Goal: Task Accomplishment & Management: Use online tool/utility

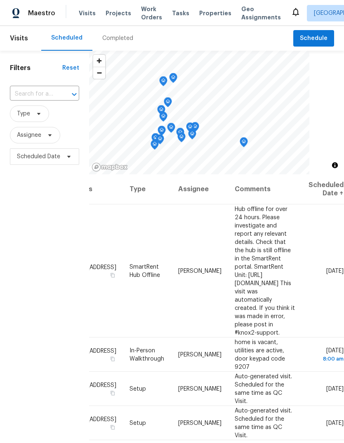
scroll to position [0, 74]
click at [0, 0] on icon at bounding box center [0, 0] width 0 height 0
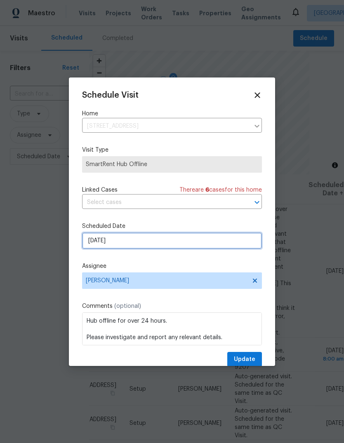
click at [120, 238] on input "[DATE]" at bounding box center [172, 241] width 180 height 17
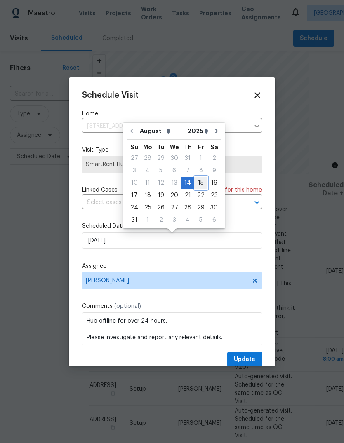
click at [198, 180] on div "15" at bounding box center [200, 183] width 13 height 12
type input "[DATE]"
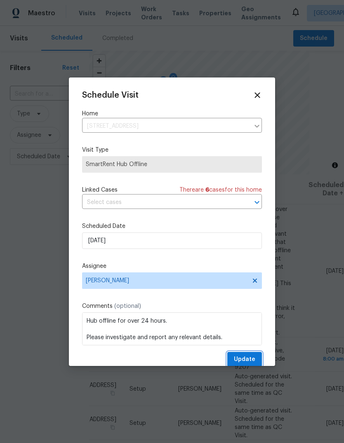
click at [243, 363] on span "Update" at bounding box center [244, 360] width 21 height 10
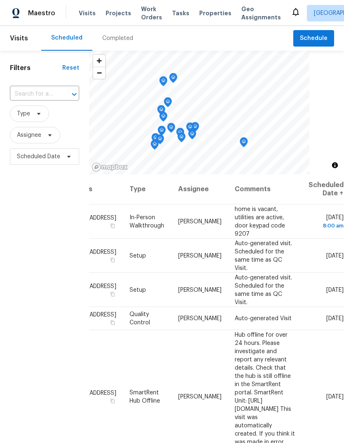
click at [205, 16] on span "Properties" at bounding box center [215, 13] width 32 height 8
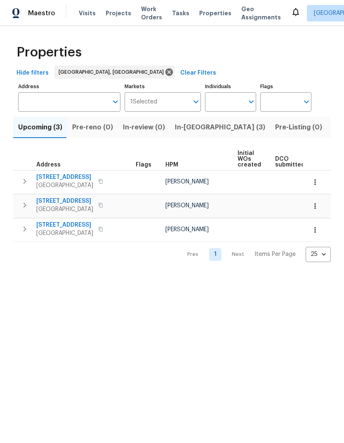
click at [241, 12] on span "Geo Assignments" at bounding box center [261, 13] width 40 height 17
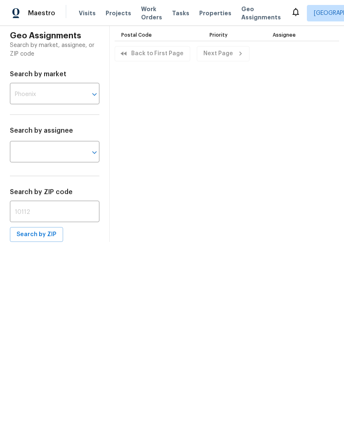
click at [89, 94] on button "Open" at bounding box center [95, 95] width 12 height 12
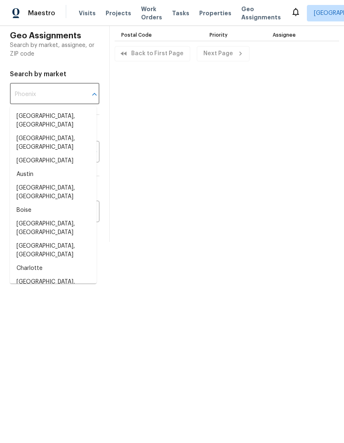
click at [64, 118] on li "[GEOGRAPHIC_DATA], [GEOGRAPHIC_DATA]" at bounding box center [53, 121] width 87 height 22
type input "[GEOGRAPHIC_DATA], [GEOGRAPHIC_DATA]"
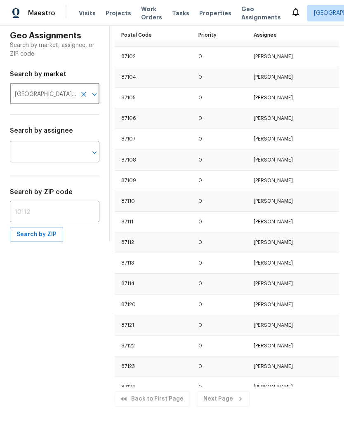
scroll to position [221, 0]
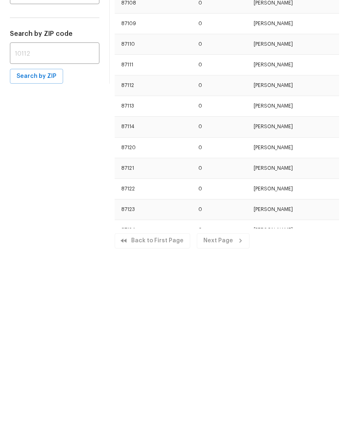
click at [219, 392] on div "Next Page" at bounding box center [223, 399] width 53 height 15
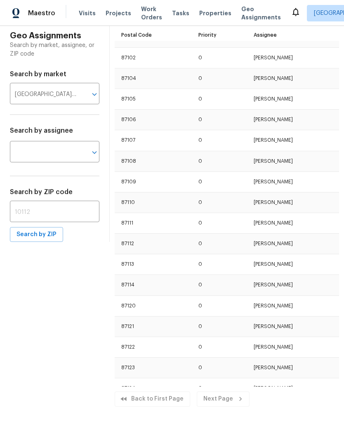
click at [200, 14] on span "Properties" at bounding box center [215, 13] width 32 height 8
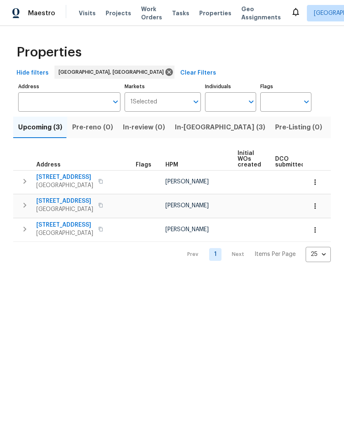
click at [182, 125] on span "In-reno (3)" at bounding box center [220, 128] width 90 height 12
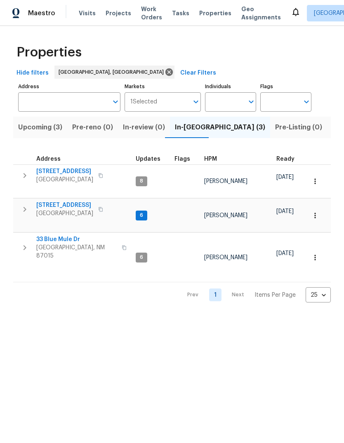
click at [54, 236] on span "33 Blue Mule Dr" at bounding box center [76, 240] width 80 height 8
click at [61, 236] on span "33 Blue Mule Dr" at bounding box center [76, 240] width 80 height 8
click at [75, 166] on td "5736 Irving Blvd NW Albuquerque, NM 87114" at bounding box center [72, 175] width 119 height 21
click at [66, 171] on span "5736 Irving Blvd NW" at bounding box center [64, 171] width 57 height 8
click at [54, 171] on span "5736 Irving Blvd NW" at bounding box center [64, 171] width 57 height 8
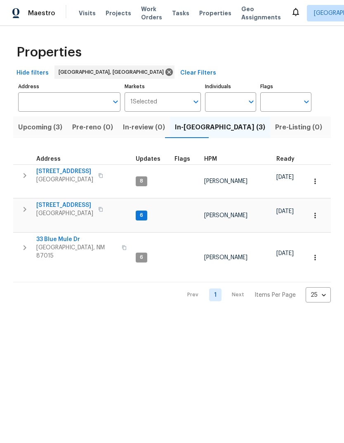
click at [159, 311] on html "Maestro Visits Projects Work Orders Tasks Properties Geo Assignments Albuquerqu…" at bounding box center [172, 158] width 344 height 316
click at [65, 201] on span "[STREET_ADDRESS]" at bounding box center [64, 205] width 57 height 8
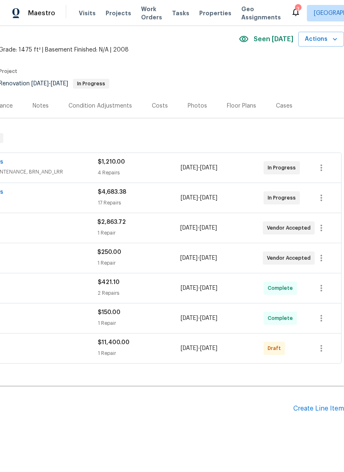
scroll to position [31, 122]
click at [324, 347] on icon "button" at bounding box center [321, 349] width 10 height 10
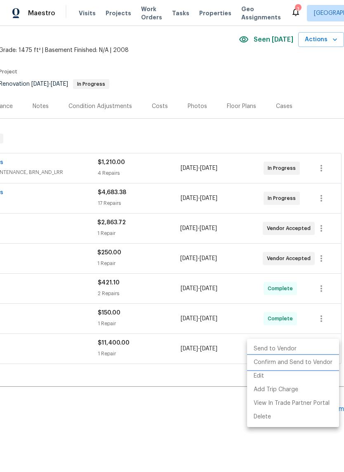
click at [287, 363] on li "Confirm and Send to Vendor" at bounding box center [293, 363] width 92 height 14
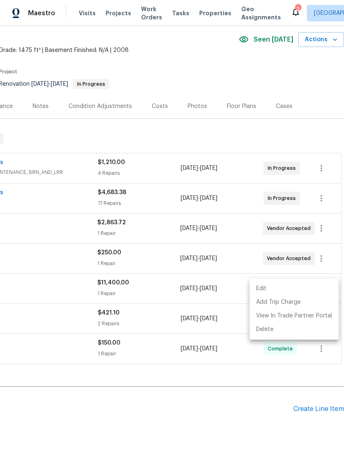
click at [193, 407] on div at bounding box center [172, 236] width 344 height 472
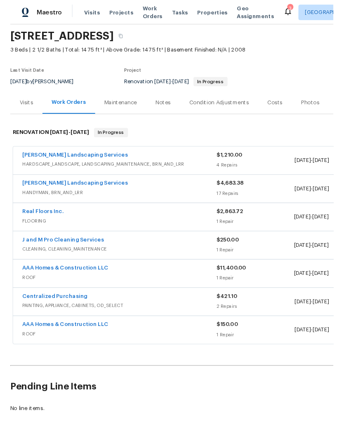
scroll to position [28, 0]
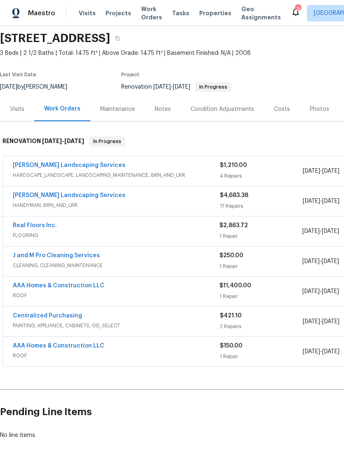
click at [63, 288] on link "AAA Homes & Construction LLC" at bounding box center [59, 286] width 92 height 6
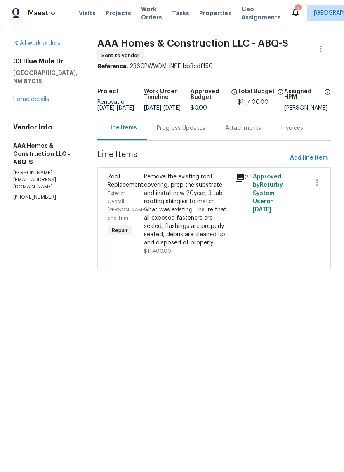
click at [178, 132] on div "Progress Updates" at bounding box center [181, 128] width 49 height 8
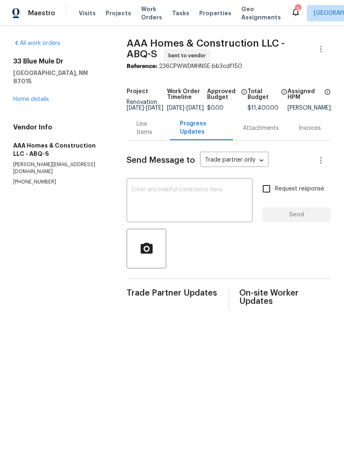
click at [135, 194] on textarea at bounding box center [190, 201] width 116 height 29
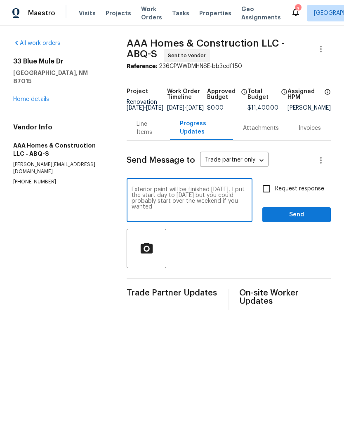
type textarea "Exterior paint will be finished tomorrow, I put the start day to Monday but you…"
click at [297, 218] on span "Send" at bounding box center [296, 215] width 55 height 10
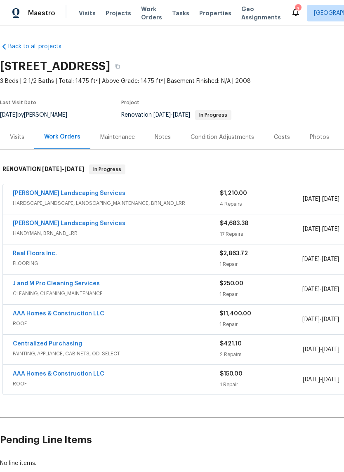
click at [78, 222] on link "Rodriguez Landscaping Services" at bounding box center [69, 224] width 113 height 6
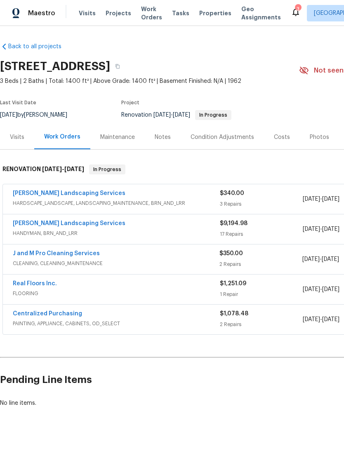
click at [74, 223] on link "Rodriguez Landscaping Services" at bounding box center [69, 224] width 113 height 6
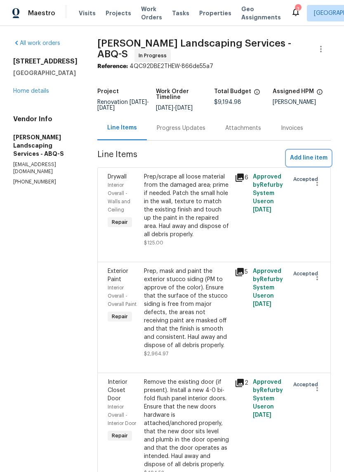
click at [314, 159] on span "Add line item" at bounding box center [309, 158] width 38 height 10
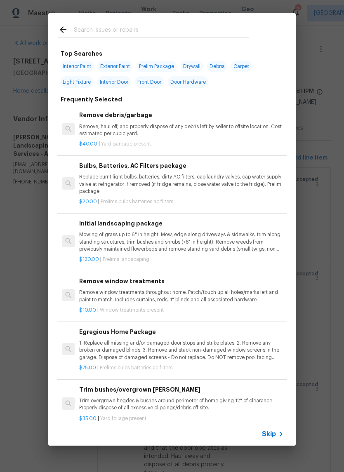
click at [87, 29] on input "text" at bounding box center [161, 31] width 175 height 12
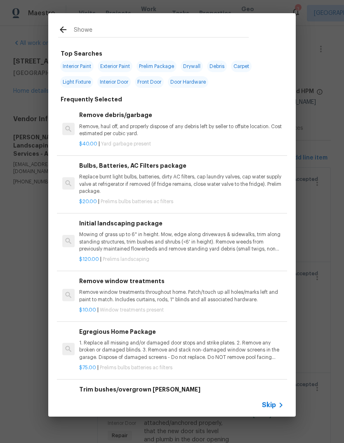
type input "Shower"
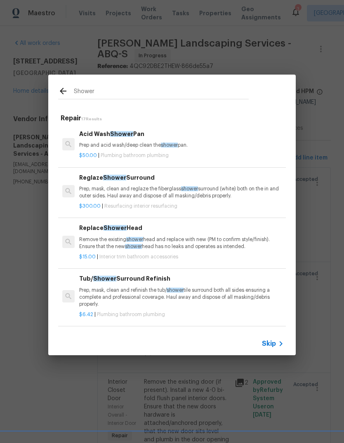
click at [105, 235] on div "Replace Shower Head Remove the existing shower head and replace with new (PM to…" at bounding box center [181, 237] width 205 height 27
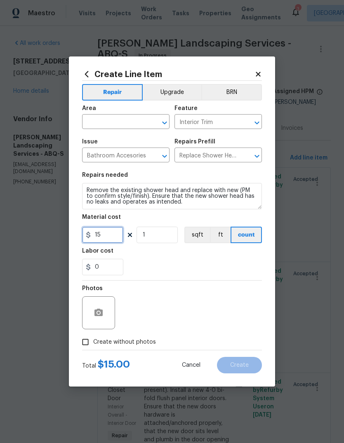
click at [106, 237] on input "15" at bounding box center [102, 235] width 41 height 17
type input "25"
click at [139, 262] on div "0" at bounding box center [172, 267] width 180 height 17
click at [82, 341] on input "Create without photos" at bounding box center [86, 343] width 16 height 16
checkbox input "true"
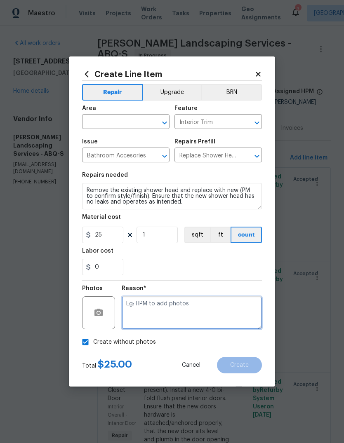
click at [131, 304] on textarea at bounding box center [192, 313] width 140 height 33
type textarea "Not onsite"
click at [128, 118] on input "text" at bounding box center [114, 122] width 64 height 13
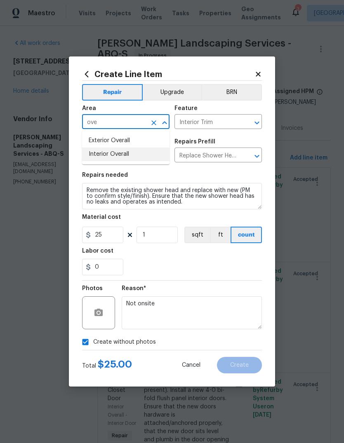
click at [108, 153] on li "Interior Overall" at bounding box center [125, 155] width 87 height 14
type input "Interior Overall"
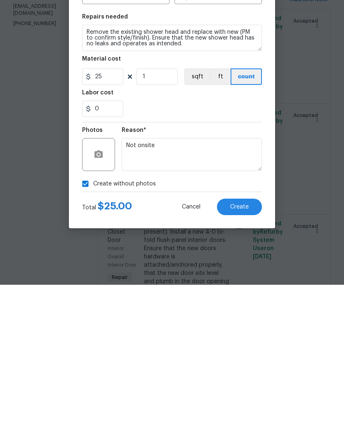
scroll to position [31, 0]
click at [243, 363] on span "Create" at bounding box center [239, 366] width 19 height 6
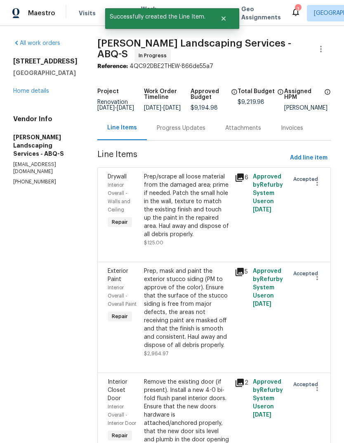
scroll to position [0, 0]
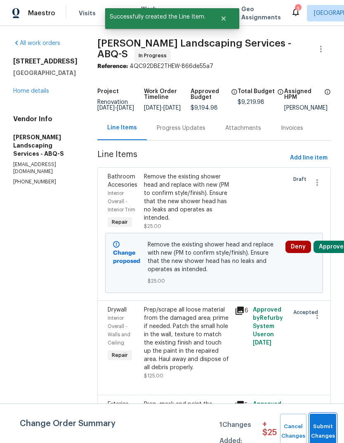
click at [323, 420] on button "Submit Changes" at bounding box center [323, 431] width 26 height 35
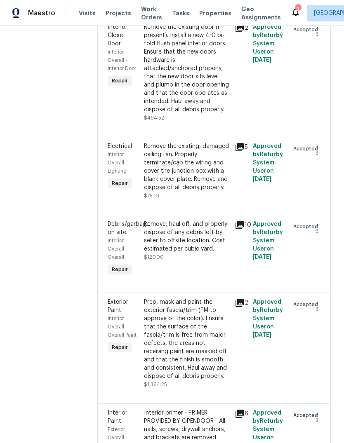
scroll to position [357, 0]
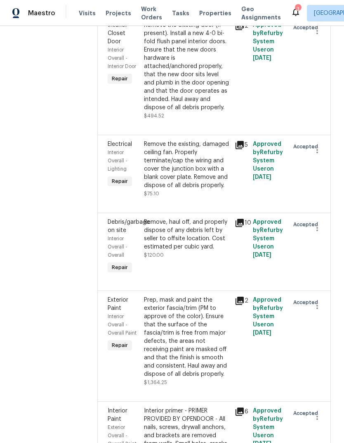
click at [196, 112] on div "Remove the existing door (if present). Install a new 4-0 bi-fold flush panel in…" at bounding box center [187, 66] width 86 height 91
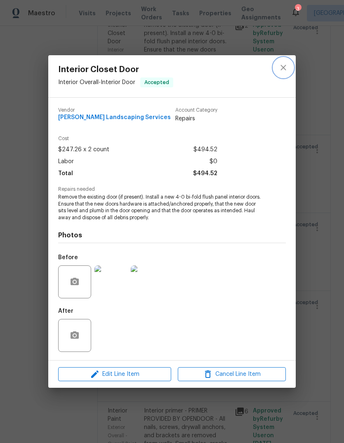
click at [282, 63] on icon "close" at bounding box center [283, 68] width 10 height 10
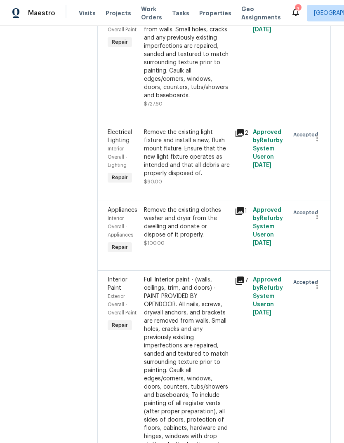
scroll to position [771, 0]
click at [193, 100] on div "Interior primer - PRIMER PROVIDED BY OPENDOOR - All nails, screws, drywall anch…" at bounding box center [187, 46] width 86 height 107
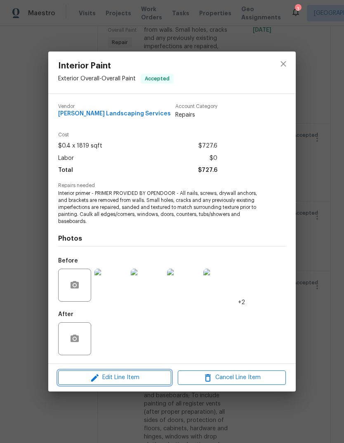
click at [121, 377] on span "Edit Line Item" at bounding box center [115, 378] width 108 height 10
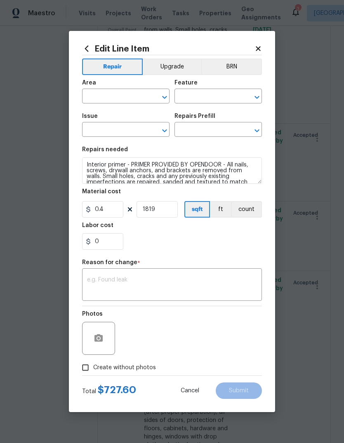
type input "Exterior Overall"
type input "Overall Paint"
type input "Interior Paint"
type input "Primer - Labor Only $0.40"
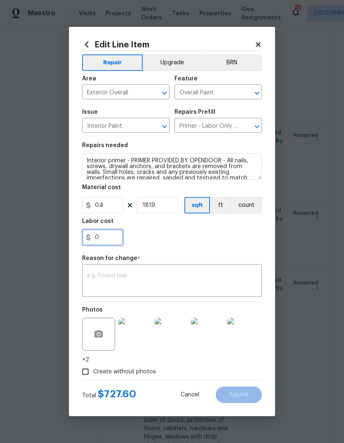
click at [108, 243] on input "0" at bounding box center [102, 237] width 41 height 17
type input "100"
click at [97, 271] on div "x ​" at bounding box center [172, 282] width 180 height 31
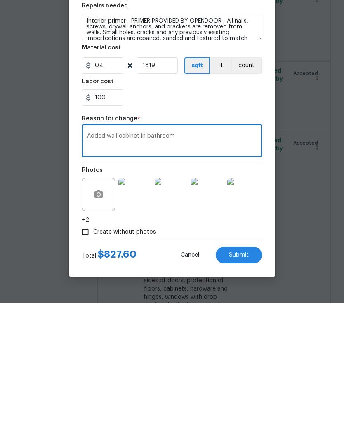
type textarea "Added wall cabinet in bathroom"
click at [240, 387] on button "Submit" at bounding box center [239, 395] width 46 height 17
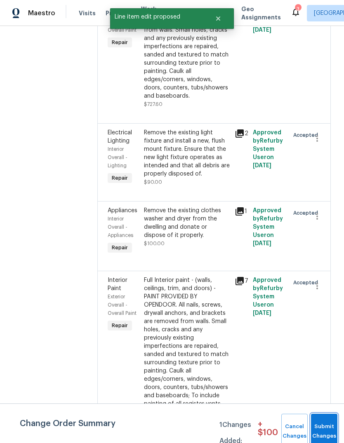
click at [330, 430] on button "Submit Changes" at bounding box center [324, 431] width 26 height 35
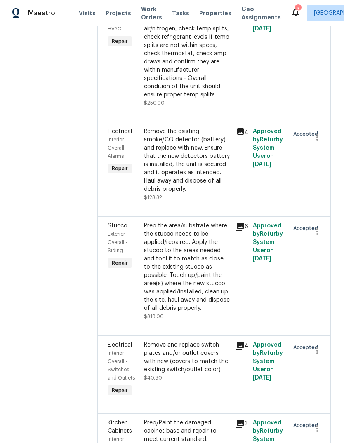
scroll to position [1474, 0]
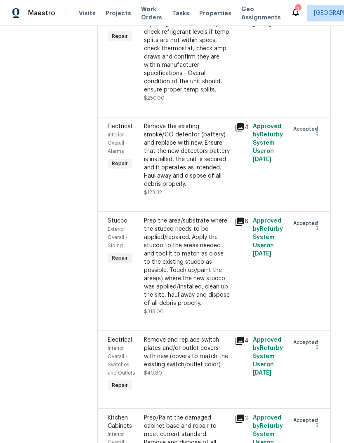
click at [203, 94] on div "General Service HVAC system including: cleaning condenser and evaporator coils,…" at bounding box center [187, 40] width 86 height 107
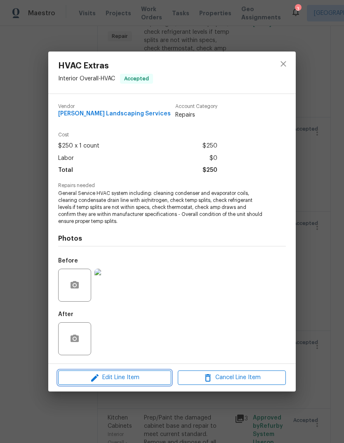
click at [123, 380] on span "Edit Line Item" at bounding box center [115, 378] width 108 height 10
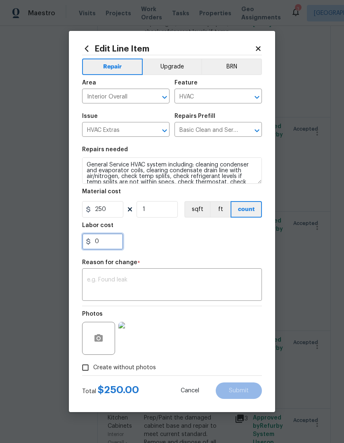
click at [109, 246] on input "0" at bounding box center [102, 241] width 41 height 17
type input "120"
click at [99, 268] on div "Reason for change *" at bounding box center [172, 265] width 180 height 11
click at [91, 283] on textarea at bounding box center [172, 285] width 170 height 17
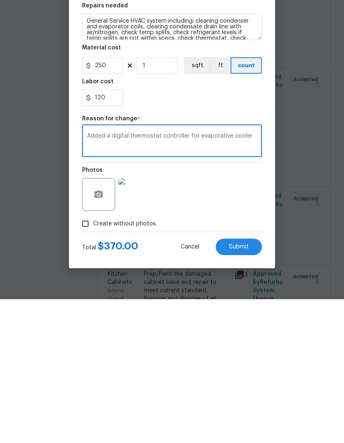
type textarea "Added a digital thermostat controller for evaporative cooler"
click at [239, 383] on button "Submit" at bounding box center [239, 391] width 46 height 17
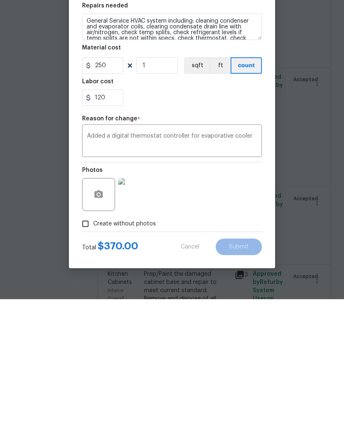
scroll to position [31, 0]
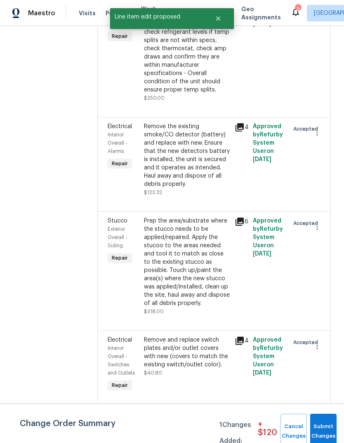
click at [232, 318] on div "Prep the area/substrate where the stucco needs to be applied/repaired. Apply th…" at bounding box center [187, 267] width 91 height 104
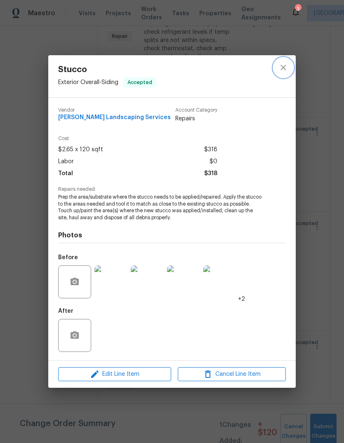
click at [283, 64] on icon "close" at bounding box center [283, 68] width 10 height 10
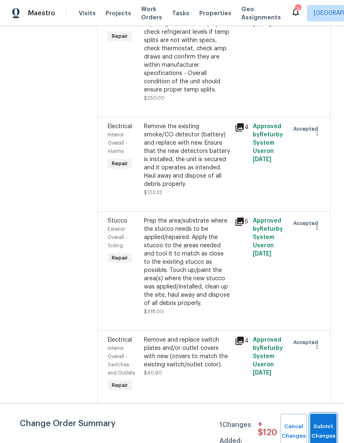
click at [326, 426] on button "Submit Changes" at bounding box center [323, 431] width 26 height 35
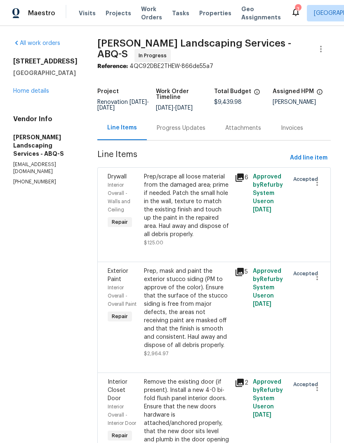
scroll to position [0, 0]
click at [313, 161] on span "Add line item" at bounding box center [309, 158] width 38 height 10
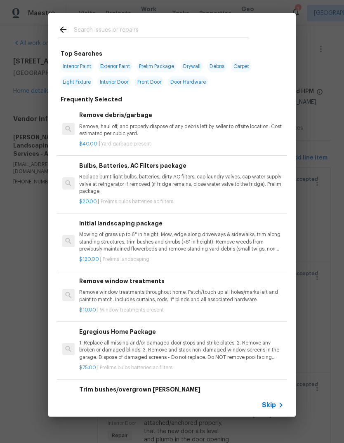
click at [82, 26] on input "text" at bounding box center [161, 31] width 175 height 12
type input "Door"
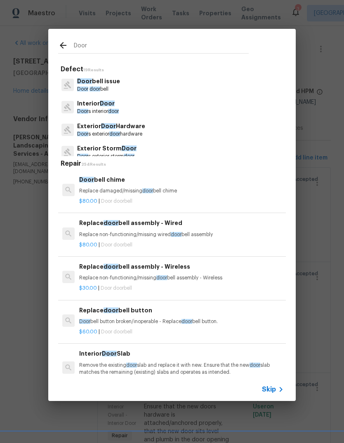
click at [137, 134] on p "Door s exterior door hardware" at bounding box center [111, 134] width 68 height 7
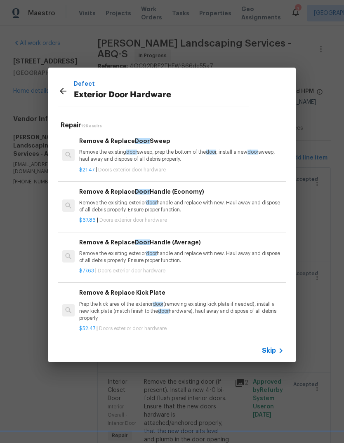
click at [132, 255] on p "Remove the exisiting exterior door handle and replace with new. Haul away and d…" at bounding box center [181, 257] width 205 height 14
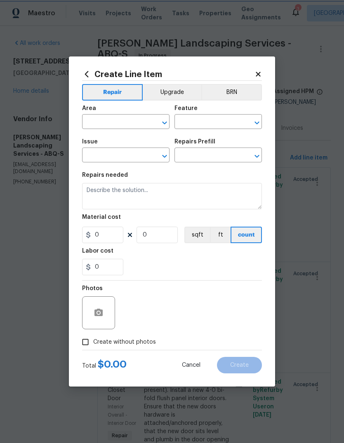
type input "Interior Door"
type input "Exterior Door Hardware"
type input "Remove & Replace Door Handle (Average) $77.63"
type textarea "Remove the exisiting exterior door handle and replace with new. Haul away and d…"
type input "77.63"
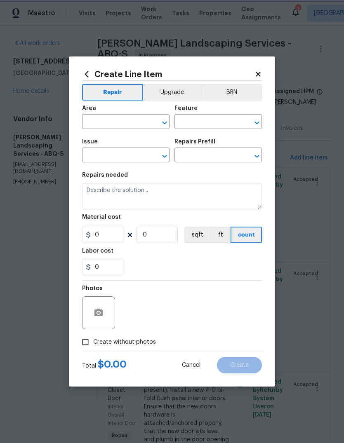
type input "1"
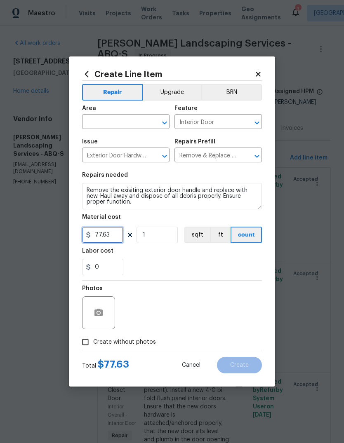
click at [116, 236] on input "77.63" at bounding box center [102, 235] width 41 height 17
type input "150"
click at [171, 257] on div "Labor cost" at bounding box center [172, 253] width 180 height 11
click at [115, 120] on input "text" at bounding box center [114, 122] width 64 height 13
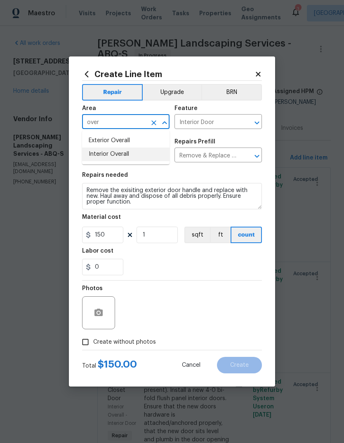
click at [112, 155] on li "Interior Overall" at bounding box center [125, 155] width 87 height 14
type input "Interior Overall"
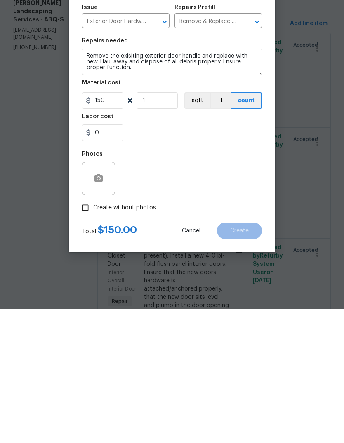
click at [86, 335] on input "Create without photos" at bounding box center [86, 343] width 16 height 16
checkbox input "true"
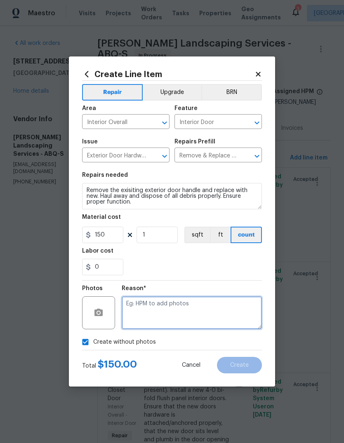
click at [145, 307] on textarea at bounding box center [192, 313] width 140 height 33
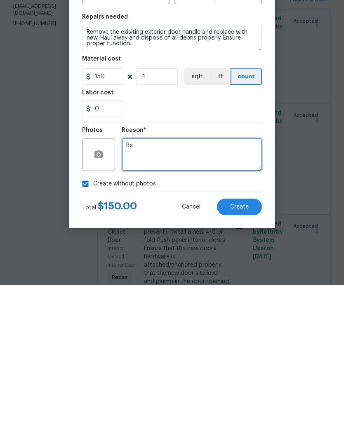
type textarea "R"
type textarea "Added door knobs and hinges due to damage and bleed through on hinges"
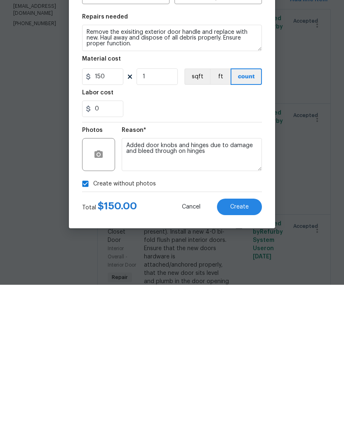
click at [237, 363] on span "Create" at bounding box center [239, 366] width 19 height 6
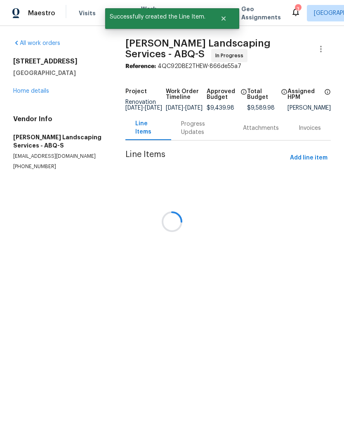
scroll to position [0, 0]
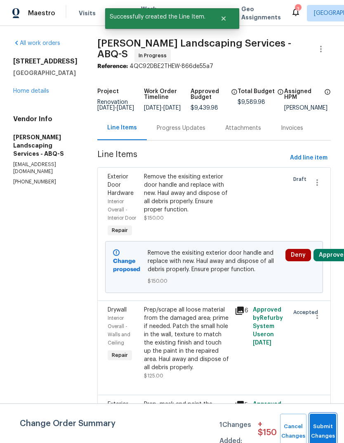
click at [328, 428] on button "Submit Changes" at bounding box center [323, 431] width 26 height 35
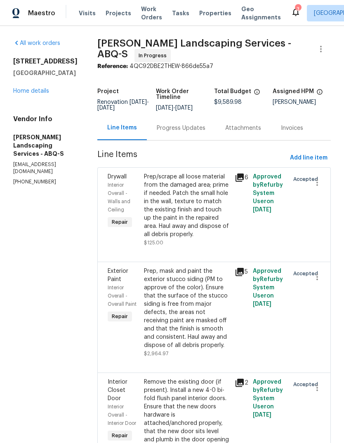
click at [195, 342] on div "Prep, mask and paint the exterior stucco siding (PM to approve of the color). E…" at bounding box center [187, 308] width 86 height 83
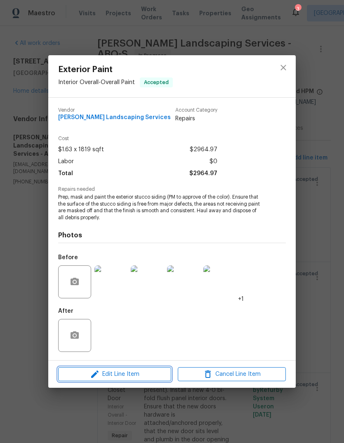
click at [123, 377] on span "Edit Line Item" at bounding box center [115, 375] width 108 height 10
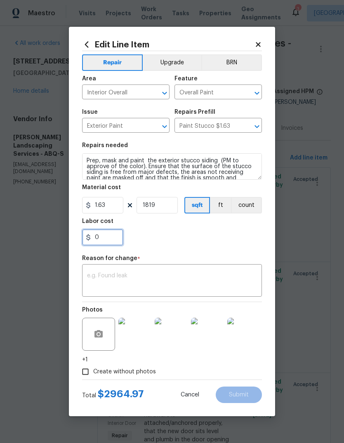
click at [112, 238] on input "0" at bounding box center [102, 237] width 41 height 17
type input "300"
click at [139, 271] on div "x ​" at bounding box center [172, 282] width 180 height 31
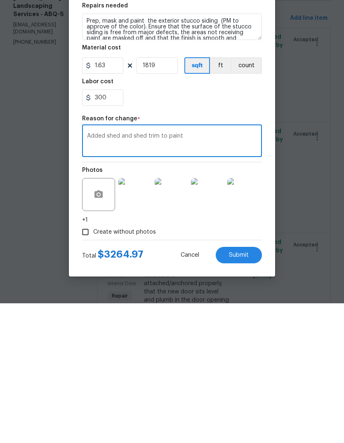
type textarea "Added shed and shed trim to paint"
click at [239, 387] on button "Submit" at bounding box center [239, 395] width 46 height 17
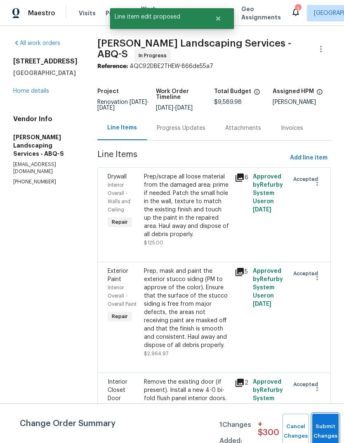
click at [327, 426] on button "Submit Changes" at bounding box center [325, 431] width 26 height 35
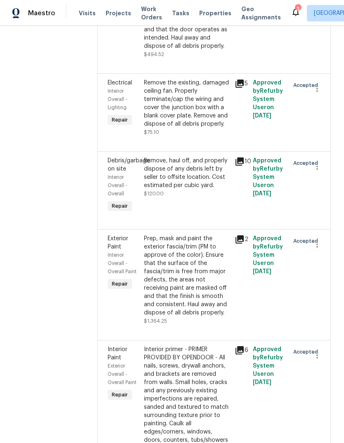
scroll to position [511, 0]
click at [193, 317] on div "Prep, mask and paint the exterior fascia/trim (PM to approve of the color). Ens…" at bounding box center [187, 275] width 86 height 83
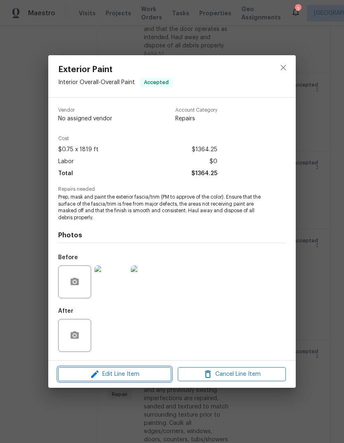
click at [129, 377] on span "Edit Line Item" at bounding box center [115, 375] width 108 height 10
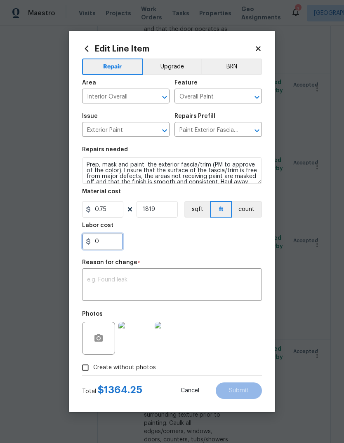
click at [111, 244] on input "0" at bounding box center [102, 241] width 41 height 17
type input "100"
click at [204, 238] on div "100" at bounding box center [172, 241] width 180 height 17
click at [102, 280] on textarea at bounding box center [172, 285] width 170 height 17
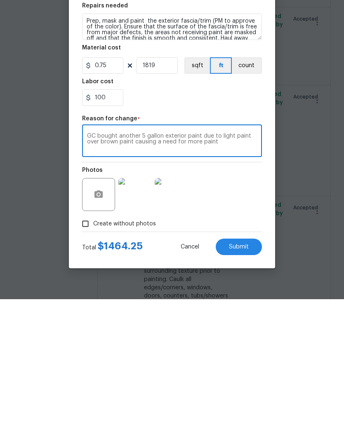
type textarea "GC bought another 5 gallon exterior paint due to light paint over brown paint c…"
click at [243, 383] on button "Submit" at bounding box center [239, 391] width 46 height 17
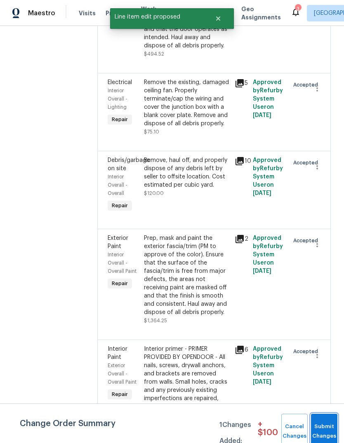
click at [325, 430] on button "Submit Changes" at bounding box center [324, 431] width 26 height 35
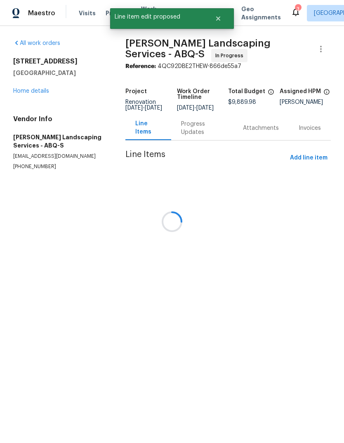
scroll to position [0, 0]
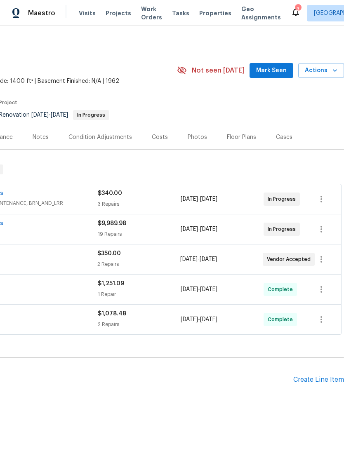
scroll to position [0, 122]
click at [277, 68] on span "Mark Seen" at bounding box center [271, 71] width 31 height 10
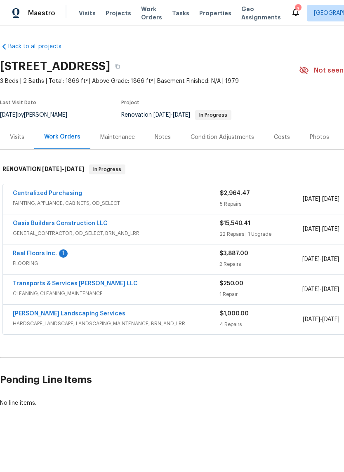
click at [37, 255] on link "Real Floors Inc." at bounding box center [35, 254] width 44 height 6
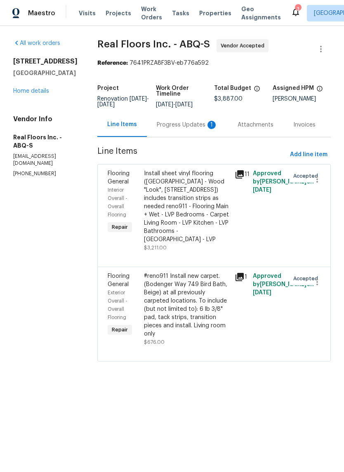
click at [186, 124] on div "Progress Updates 1" at bounding box center [187, 125] width 61 height 8
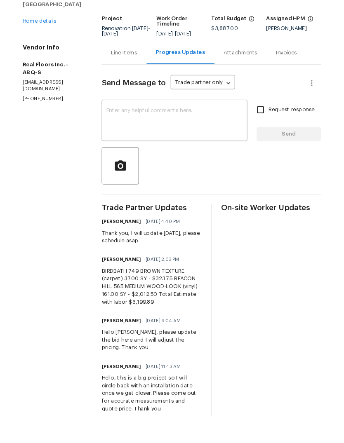
scroll to position [20, 0]
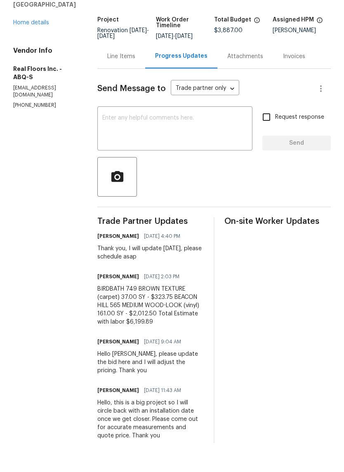
click at [118, 144] on textarea at bounding box center [174, 158] width 145 height 29
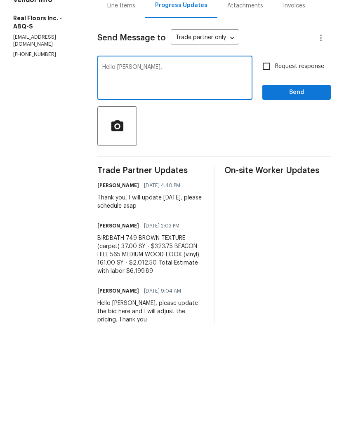
scroll to position [0, 0]
click at [156, 184] on textarea "Hello [PERSON_NAME]," at bounding box center [174, 198] width 145 height 29
type textarea "Hello [PERSON_NAME], after adding everything up, there is $3,863.64 not in the …"
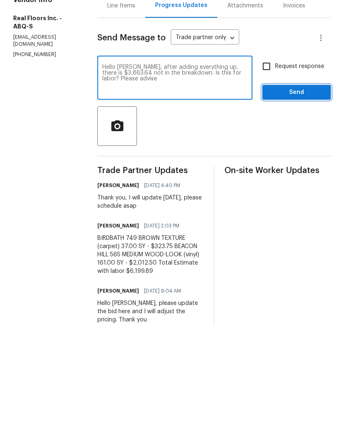
click at [300, 207] on span "Send" at bounding box center [296, 212] width 55 height 10
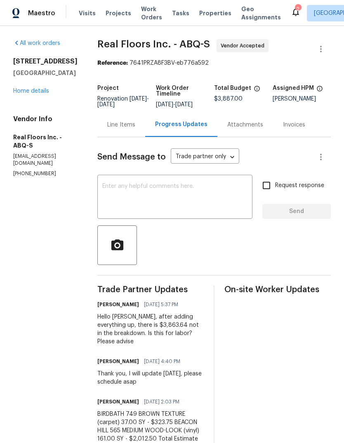
click at [117, 127] on div "Line Items" at bounding box center [121, 125] width 28 height 8
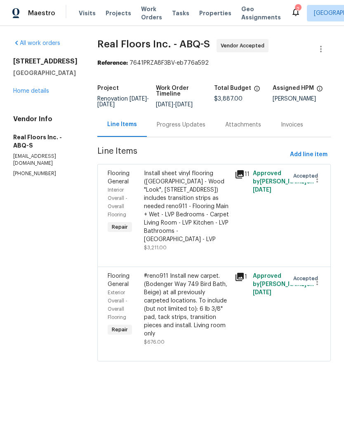
click at [182, 126] on div "Progress Updates" at bounding box center [181, 125] width 49 height 8
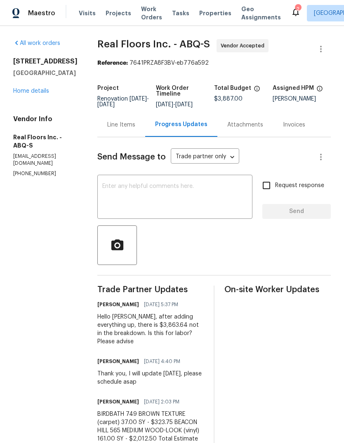
click at [29, 90] on link "Home details" at bounding box center [31, 91] width 36 height 6
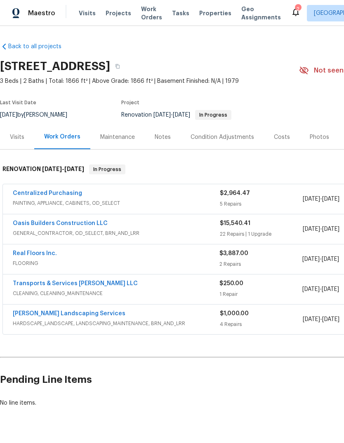
click at [26, 255] on link "Real Floors Inc." at bounding box center [35, 254] width 44 height 6
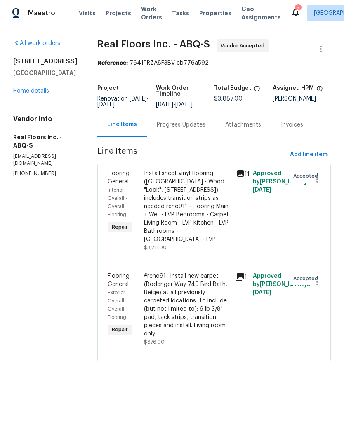
click at [182, 208] on div "Install sheet vinyl flooring ([GEOGRAPHIC_DATA] - Wood "Look", [STREET_ADDRESS]…" at bounding box center [187, 207] width 86 height 74
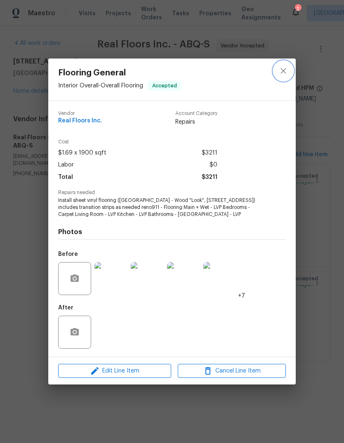
click at [282, 70] on icon "close" at bounding box center [283, 71] width 10 height 10
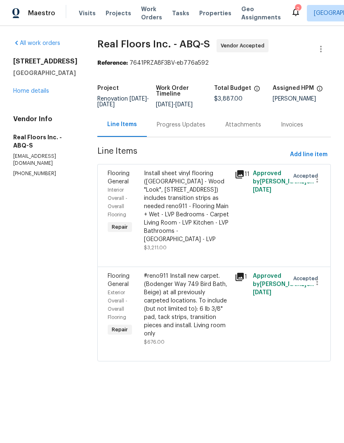
click at [33, 91] on link "Home details" at bounding box center [31, 91] width 36 height 6
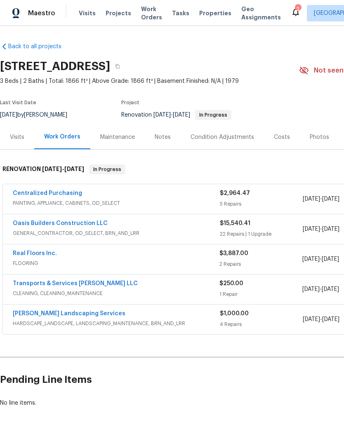
click at [75, 221] on link "Oasis Builders Construction LLC" at bounding box center [60, 224] width 95 height 6
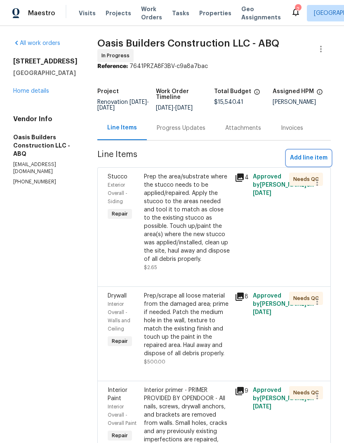
click at [307, 158] on span "Add line item" at bounding box center [309, 158] width 38 height 10
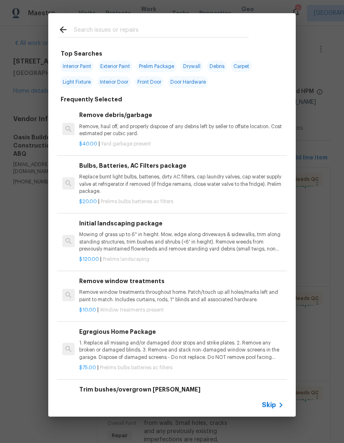
click at [87, 29] on input "text" at bounding box center [161, 31] width 175 height 12
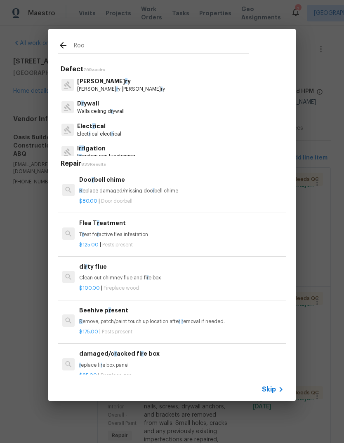
type input "Roof"
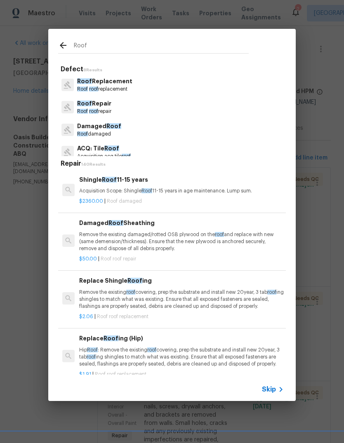
click at [106, 105] on p "Roof Repair" at bounding box center [94, 103] width 34 height 9
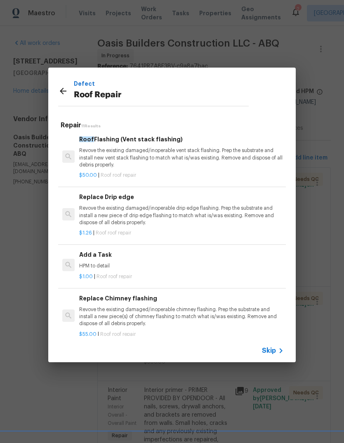
scroll to position [405, 0]
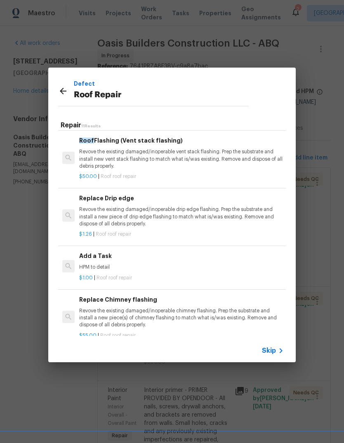
click at [150, 252] on div "Add a Task HPM to detail" at bounding box center [181, 262] width 205 height 20
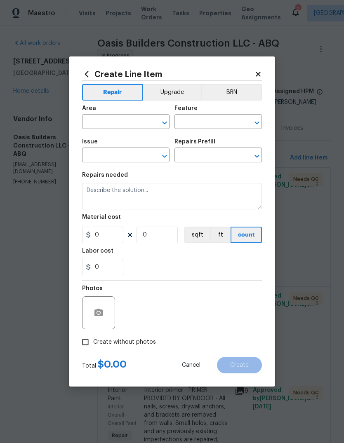
type input "[PERSON_NAME] and Trim"
type input "Roof Repair"
type textarea "HPM to detail"
type input "1"
type input "Add a Task $1.00"
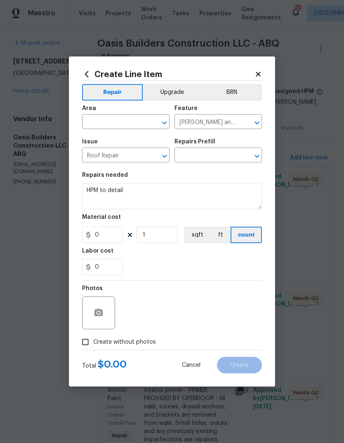
type input "1"
click at [120, 122] on input "text" at bounding box center [114, 122] width 64 height 13
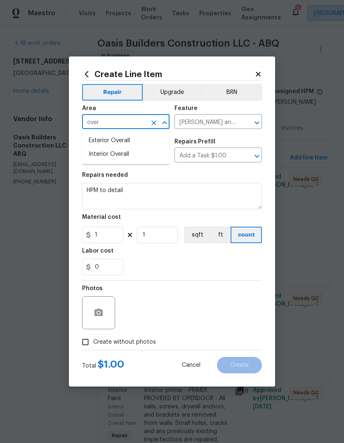
click at [112, 138] on li "Exterior Overall" at bounding box center [125, 141] width 87 height 14
type input "Exterior Overall"
click at [109, 237] on input "1" at bounding box center [102, 235] width 41 height 17
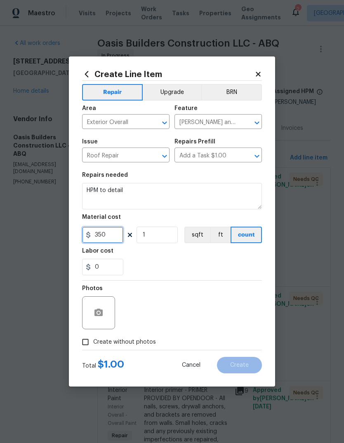
type input "350"
click at [175, 258] on div "Labor cost" at bounding box center [172, 253] width 180 height 11
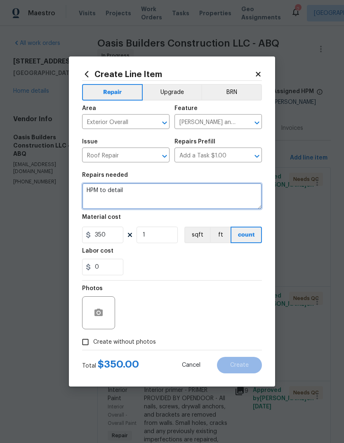
click at [144, 195] on textarea "HPM to detail" at bounding box center [172, 196] width 180 height 26
type textarea "H"
type textarea "Replace missing roof tiles"
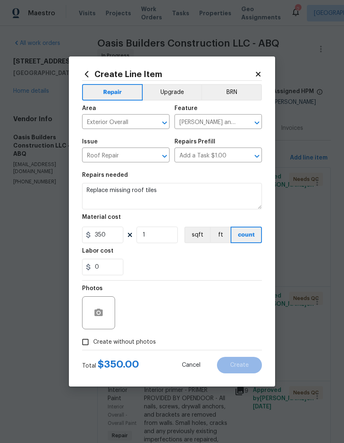
click at [166, 251] on div "Labor cost" at bounding box center [172, 253] width 180 height 11
click at [101, 315] on icon "button" at bounding box center [98, 312] width 8 height 7
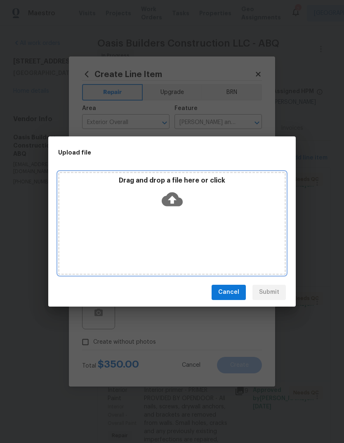
click at [139, 220] on div "Drag and drop a file here or click" at bounding box center [172, 223] width 228 height 103
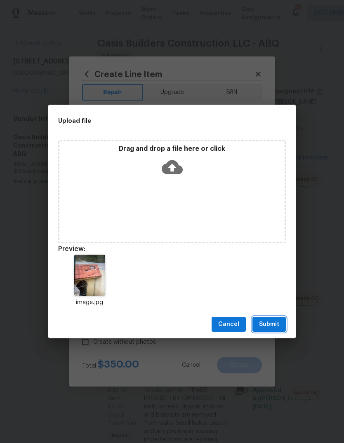
click at [276, 322] on span "Submit" at bounding box center [269, 325] width 20 height 10
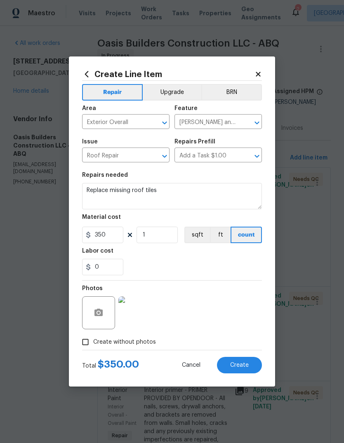
click at [240, 366] on span "Create" at bounding box center [239, 366] width 19 height 6
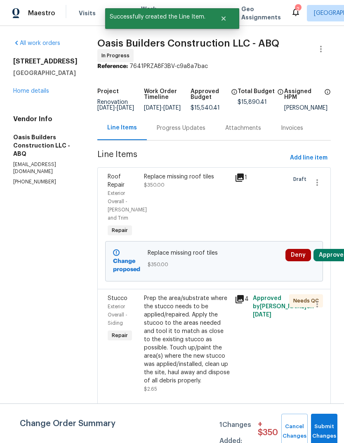
click at [323, 430] on button "Submit Changes" at bounding box center [324, 431] width 26 height 35
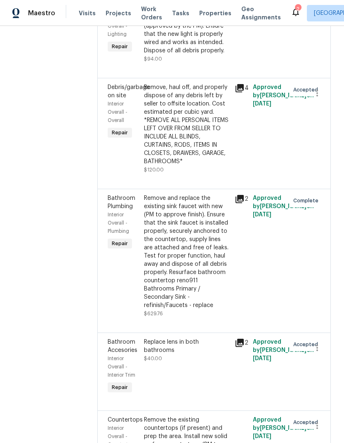
scroll to position [1660, 0]
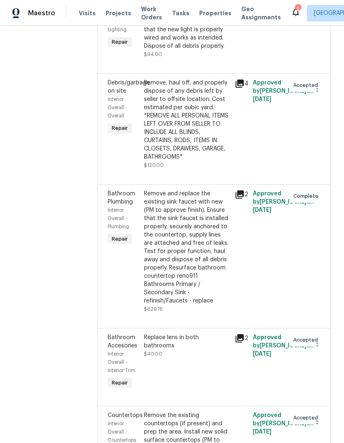
click at [192, 257] on div "Remove and replace the existing sink faucet with new (PM to approve finish). En…" at bounding box center [187, 248] width 86 height 116
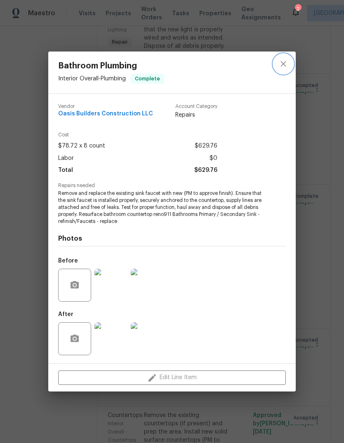
click at [284, 61] on icon "close" at bounding box center [283, 64] width 10 height 10
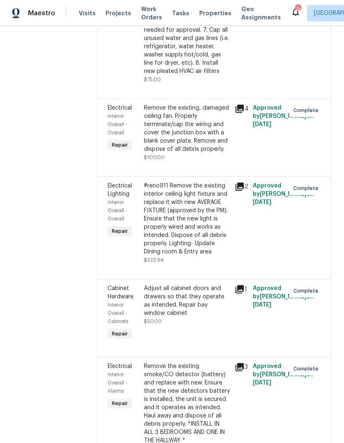
scroll to position [2413, 0]
click at [199, 302] on div "Adjust all cabinet doors and drawers so that they operate as intended. Repair b…" at bounding box center [187, 301] width 86 height 33
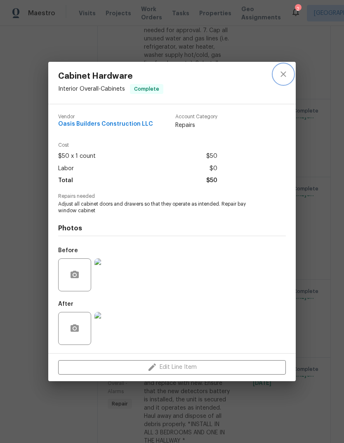
click at [281, 72] on icon "close" at bounding box center [283, 74] width 10 height 10
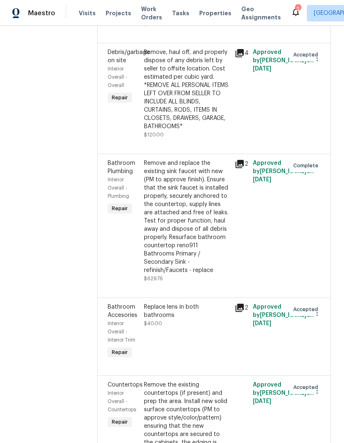
scroll to position [1696, 0]
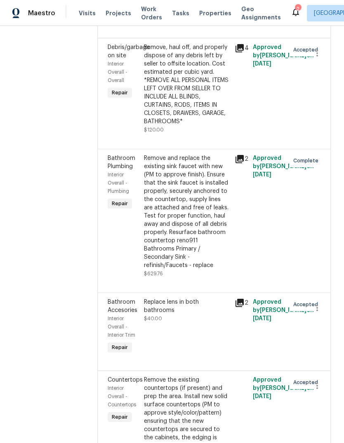
click at [197, 296] on div "Replace lens in both bathrooms $40.00" at bounding box center [187, 327] width 91 height 63
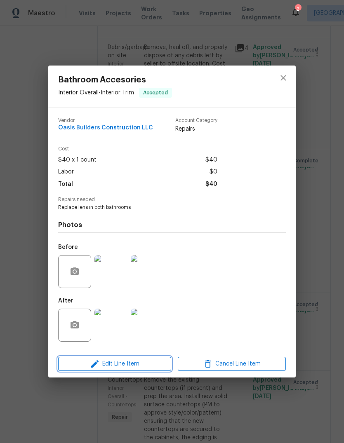
click at [122, 370] on span "Edit Line Item" at bounding box center [115, 364] width 108 height 10
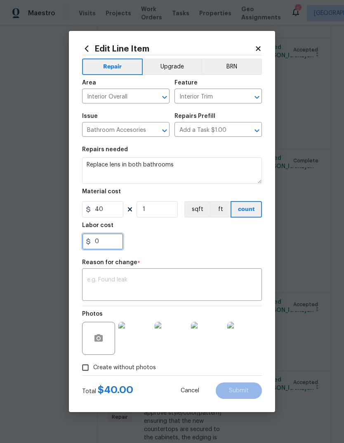
click at [111, 245] on input "0" at bounding box center [102, 241] width 41 height 17
type input "75"
click at [201, 240] on div "75" at bounding box center [172, 241] width 180 height 17
click at [92, 281] on textarea at bounding box center [172, 285] width 170 height 17
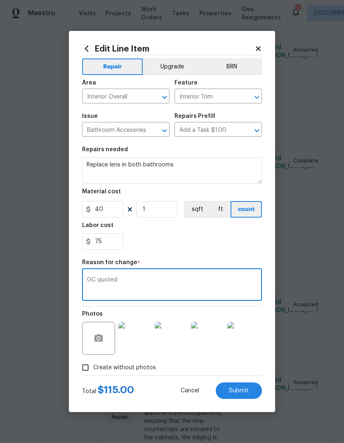
type textarea "GC quoted"
click at [205, 248] on div "75" at bounding box center [172, 241] width 180 height 17
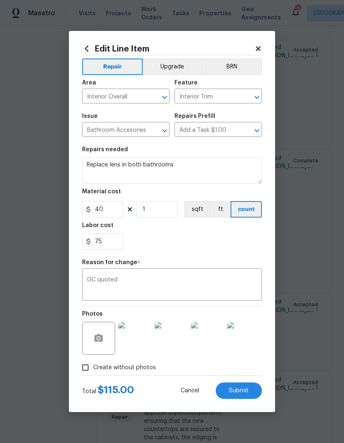
click at [246, 396] on button "Submit" at bounding box center [239, 391] width 46 height 17
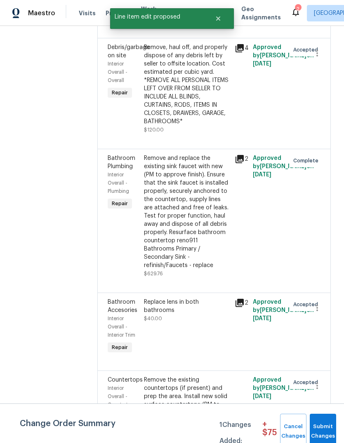
scroll to position [0, 0]
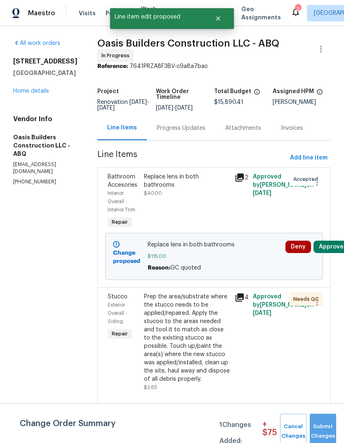
click at [319, 432] on span "Submit Changes" at bounding box center [323, 431] width 18 height 19
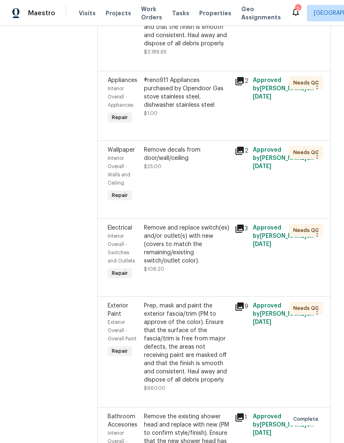
scroll to position [1164, 0]
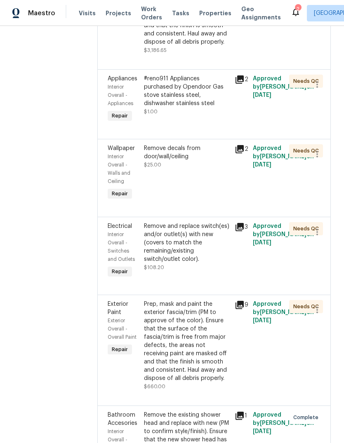
click at [204, 252] on div "Remove and replace switch(es) and/or outlet(s) with new (covers to match the re…" at bounding box center [187, 242] width 86 height 41
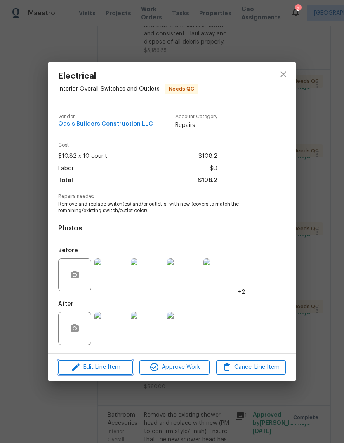
click at [98, 371] on span "Edit Line Item" at bounding box center [96, 368] width 70 height 10
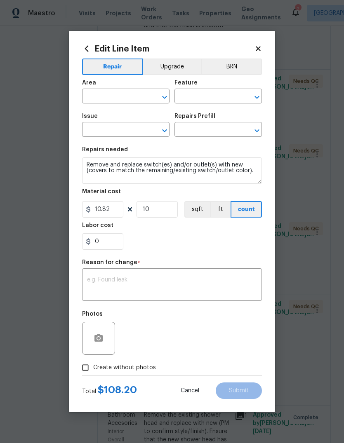
type input "Interior Overall"
type input "Switches and Outlets"
type input "Electrical"
type input "Remove & Replace Remove & Replace Switch/Outlet $10.82"
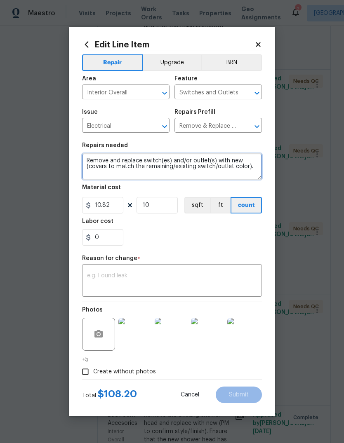
click at [92, 174] on textarea "Remove and replace switch(es) and/or outlet(s) with new (covers to match the re…" at bounding box center [172, 166] width 180 height 26
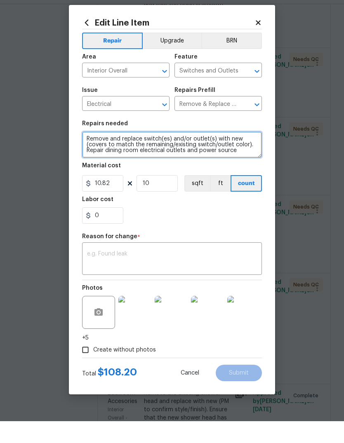
type textarea "Remove and replace switch(es) and/or outlet(s) with new (covers to match the re…"
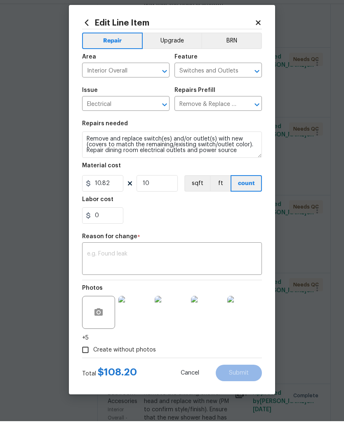
click at [270, 234] on div "Edit Line Item Repair Upgrade BRN Area Interior Overall ​ Feature Switches and …" at bounding box center [172, 222] width 206 height 390
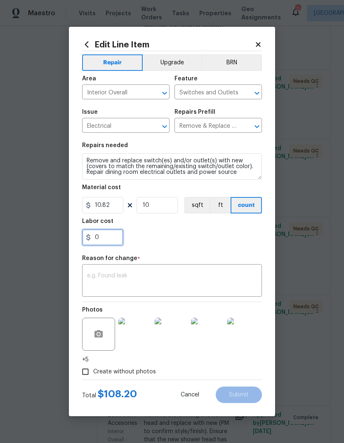
click at [101, 236] on input "0" at bounding box center [102, 237] width 41 height 17
type input "350"
click at [156, 244] on div "350" at bounding box center [172, 237] width 180 height 17
click at [93, 275] on textarea at bounding box center [172, 281] width 170 height 17
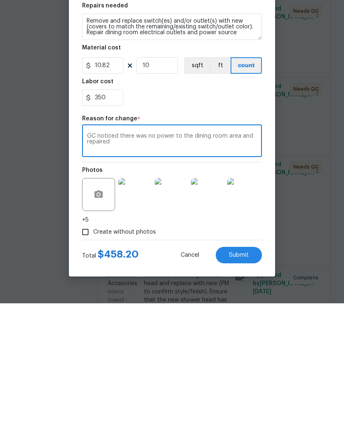
type textarea "GC noticed there was no power to the dining room area and repaired"
click at [246, 392] on span "Submit" at bounding box center [239, 395] width 20 height 6
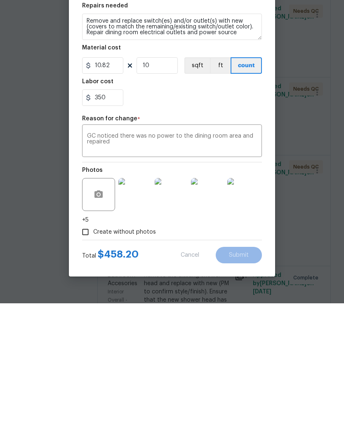
scroll to position [31, 0]
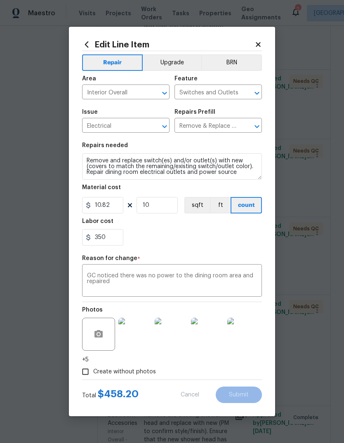
type textarea "Remove and replace switch(es) and/or outlet(s) with new (covers to match the re…"
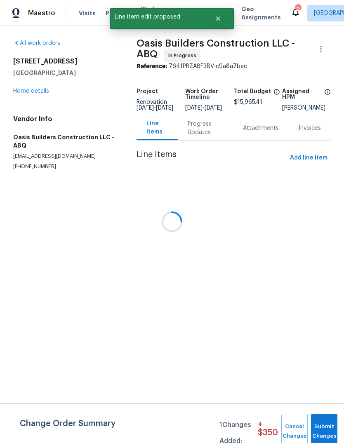
scroll to position [0, 0]
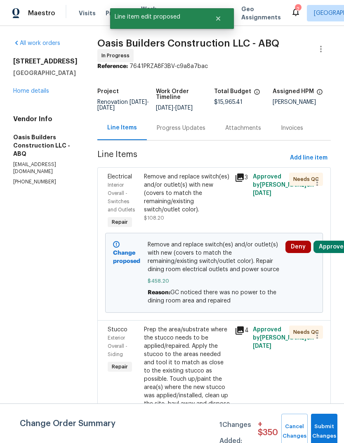
click at [325, 428] on button "Submit Changes" at bounding box center [324, 431] width 26 height 35
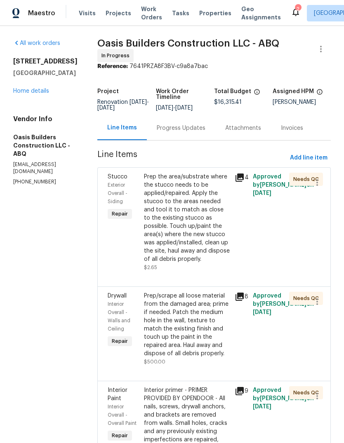
click at [185, 222] on div "Prep the area/substrate where the stucco needs to be applied/repaired. Apply th…" at bounding box center [187, 218] width 86 height 91
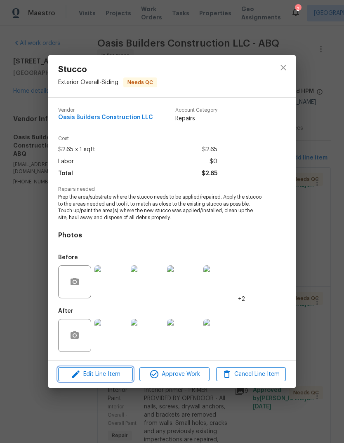
click at [101, 377] on span "Edit Line Item" at bounding box center [96, 375] width 70 height 10
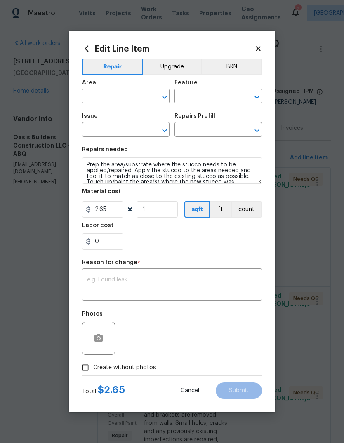
type input "Exterior Overall"
type input "Siding"
type input "Stucco"
type input "Apply New Stucco $2.65"
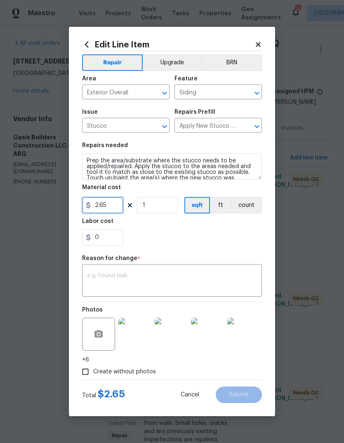
click at [117, 205] on input "2.65" at bounding box center [102, 205] width 41 height 17
type input "400"
click at [205, 228] on div "Labor cost" at bounding box center [172, 224] width 180 height 11
click at [90, 274] on textarea at bounding box center [172, 281] width 170 height 17
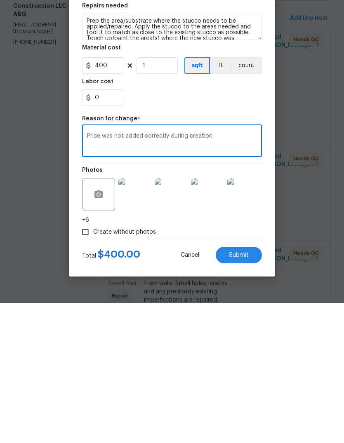
type textarea "Price was not added correctly during creation"
click at [246, 387] on button "Submit" at bounding box center [239, 395] width 46 height 17
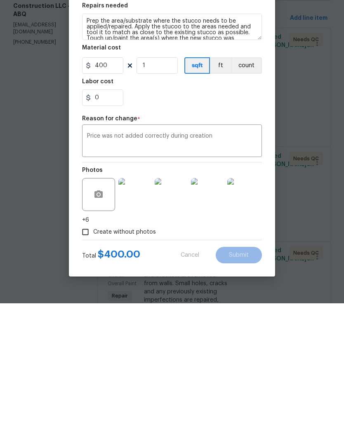
scroll to position [31, 0]
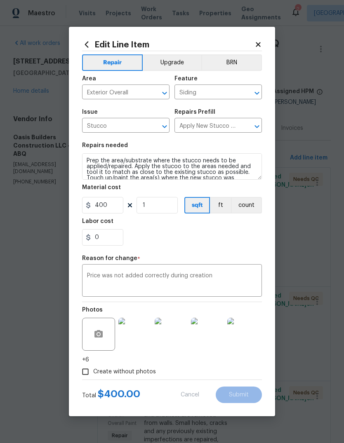
type input "2.65"
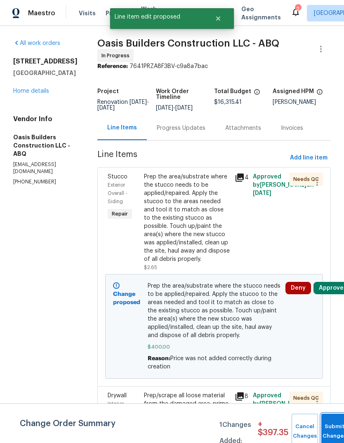
click at [329, 426] on button "Submit Changes" at bounding box center [334, 431] width 26 height 35
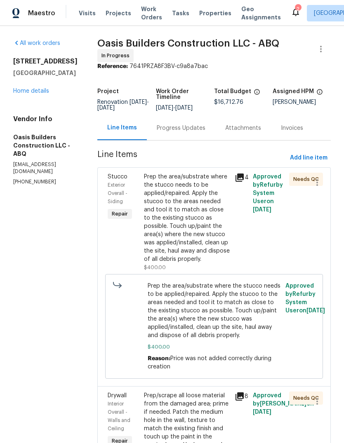
scroll to position [0, 0]
click at [304, 153] on span "Add line item" at bounding box center [309, 158] width 38 height 10
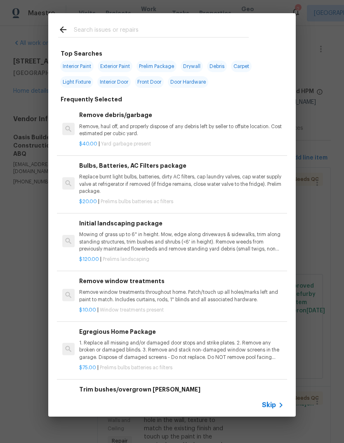
click at [77, 28] on input "text" at bounding box center [161, 31] width 175 height 12
type input "Base"
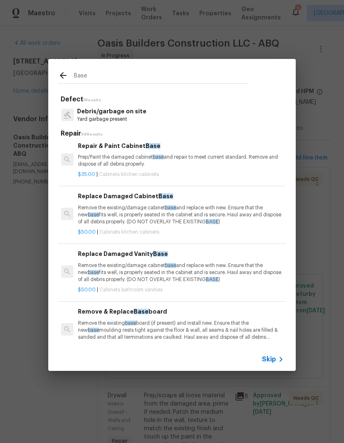
scroll to position [229, 1]
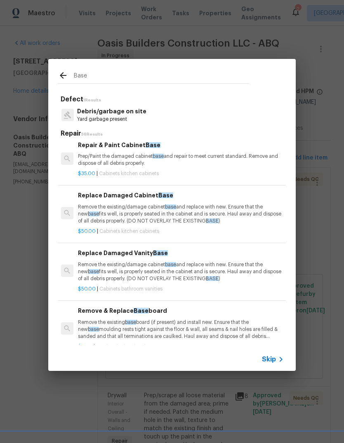
click at [118, 208] on p "Remove the existing/damage cabinet base and replace with new. Ensure that the n…" at bounding box center [180, 214] width 205 height 21
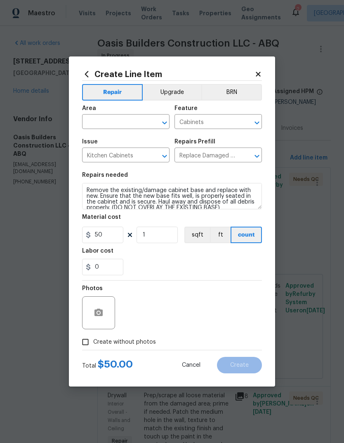
click at [96, 119] on input "text" at bounding box center [114, 122] width 64 height 13
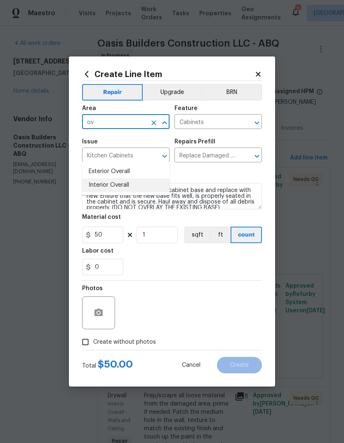
click at [105, 179] on li "Interior Overall" at bounding box center [125, 186] width 87 height 14
type input "Interior Overall"
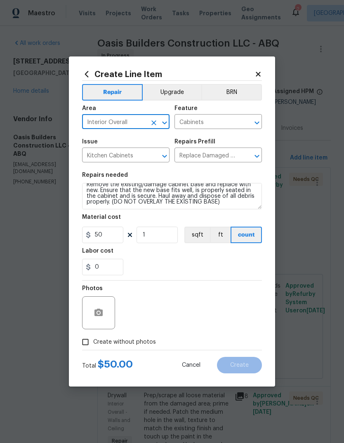
scroll to position [6, 0]
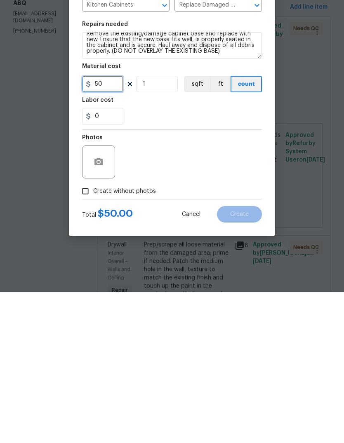
click at [95, 227] on input "50" at bounding box center [102, 235] width 41 height 17
type input "150"
click at [81, 335] on input "Create without photos" at bounding box center [86, 343] width 16 height 16
checkbox input "true"
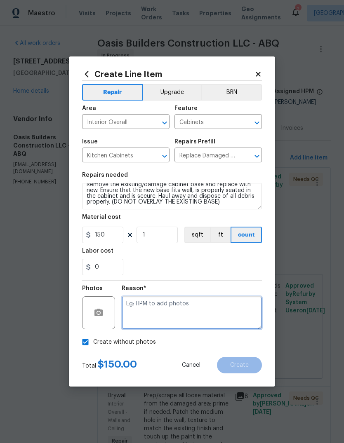
click at [143, 313] on textarea at bounding box center [192, 313] width 140 height 33
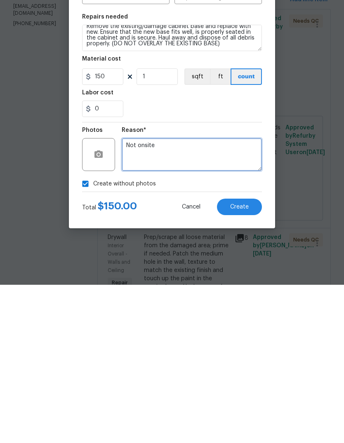
type textarea "Not onsite"
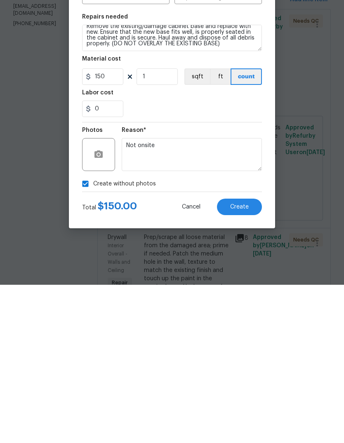
click at [226, 357] on button "Create" at bounding box center [239, 365] width 45 height 17
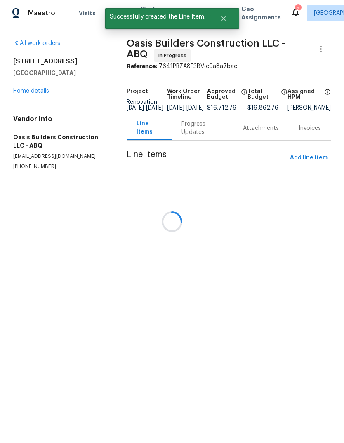
scroll to position [0, 0]
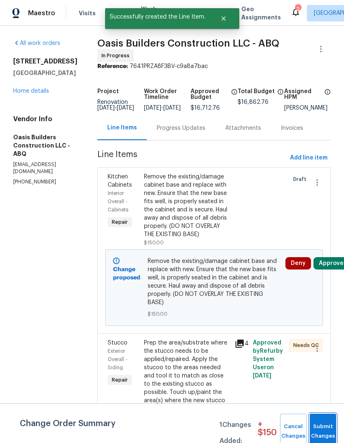
click at [328, 432] on span "Submit Changes" at bounding box center [323, 431] width 18 height 19
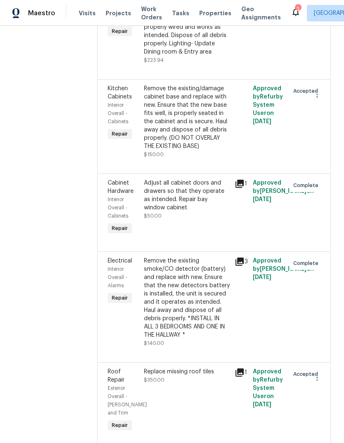
scroll to position [2841, 0]
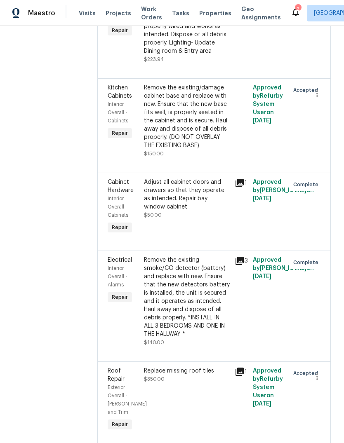
click at [171, 209] on div "Adjust all cabinet doors and drawers so that they operate as intended. Repair b…" at bounding box center [187, 194] width 86 height 33
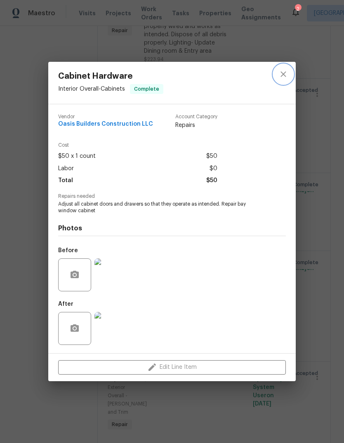
click at [275, 71] on button "close" at bounding box center [284, 74] width 20 height 20
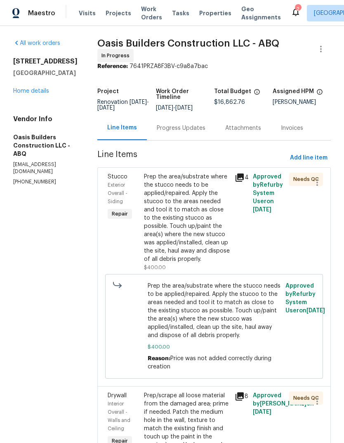
scroll to position [0, 0]
click at [310, 156] on span "Add line item" at bounding box center [309, 158] width 38 height 10
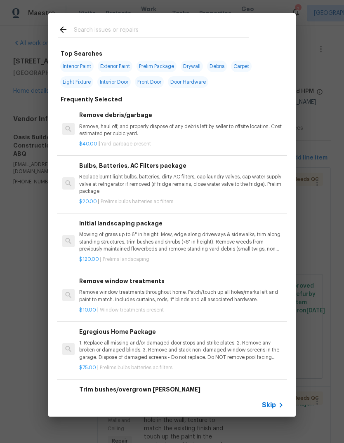
click at [82, 25] on input "text" at bounding box center [161, 31] width 175 height 12
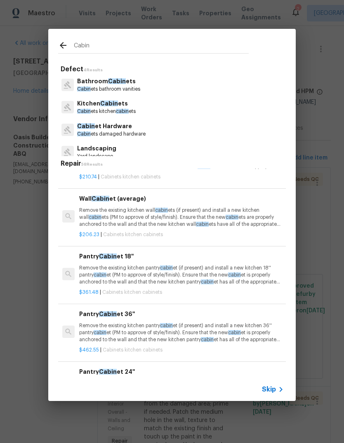
scroll to position [314, 0]
click at [107, 43] on input "Cabin" at bounding box center [161, 47] width 175 height 12
type input "C"
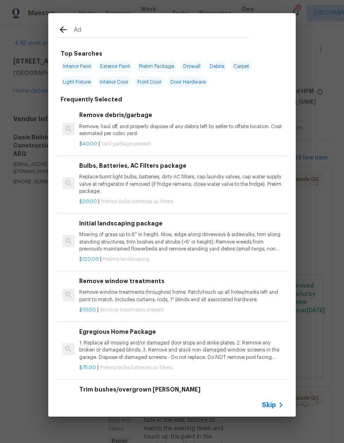
type input "Add"
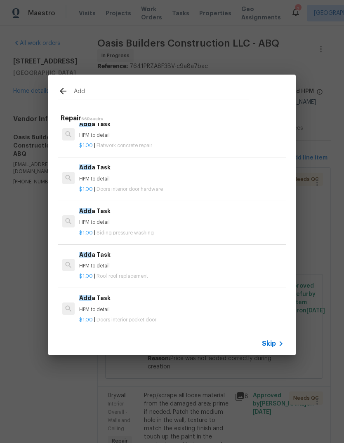
scroll to position [113, 0]
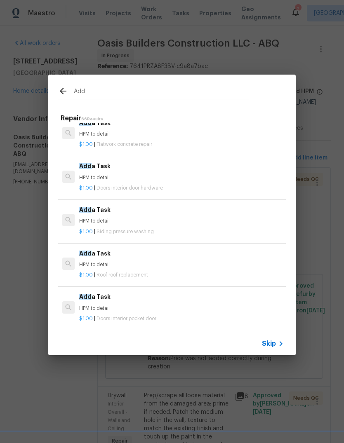
click at [124, 182] on div "$1.00 | Doors interior door hardware" at bounding box center [181, 187] width 205 height 10
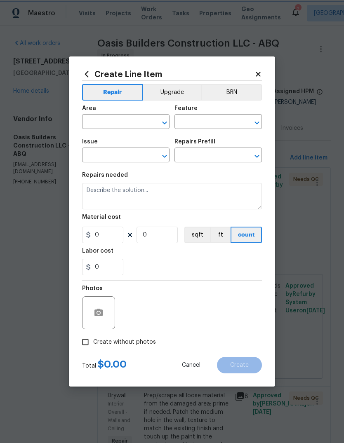
type input "Interior Door"
type input "Interior Door Hardware"
type textarea "HPM to detail"
type input "1"
type input "Add a Task $1.00"
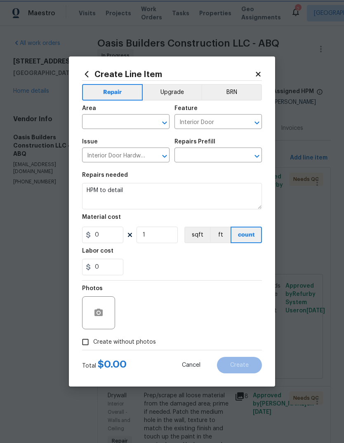
type input "1"
click at [96, 119] on input "text" at bounding box center [114, 122] width 64 height 13
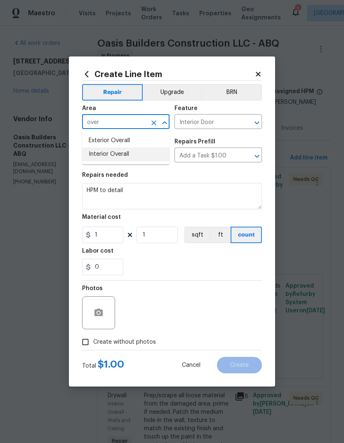
click at [102, 154] on li "Interior Overall" at bounding box center [125, 155] width 87 height 14
type input "Interior Overall"
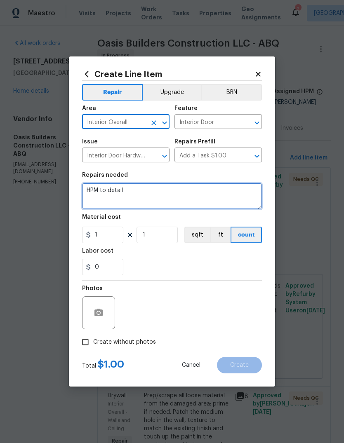
click at [134, 193] on textarea "HPM to detail" at bounding box center [172, 196] width 180 height 26
type textarea "H"
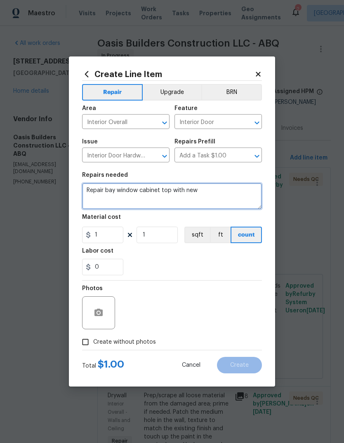
type textarea "Repair bay window cabinet top with new"
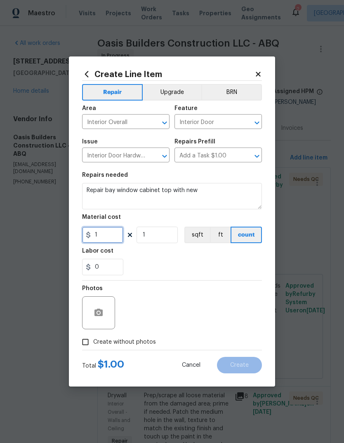
click at [108, 235] on input "1" at bounding box center [102, 235] width 41 height 17
type input "300"
click at [216, 259] on div "Labor cost" at bounding box center [172, 253] width 180 height 11
click at [83, 341] on input "Create without photos" at bounding box center [86, 343] width 16 height 16
checkbox input "true"
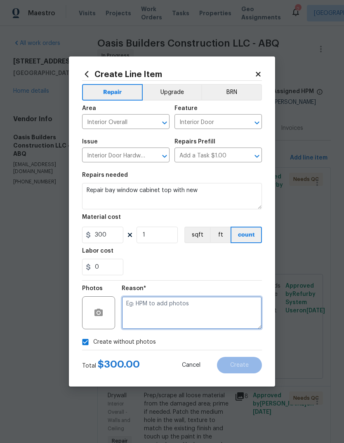
click at [141, 307] on textarea at bounding box center [192, 313] width 140 height 33
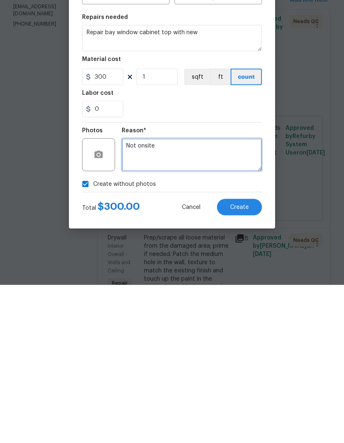
type textarea "Not onsite"
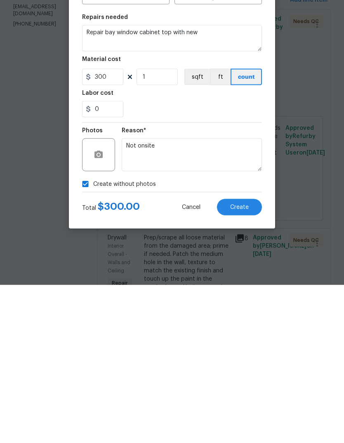
click at [242, 363] on span "Create" at bounding box center [239, 366] width 19 height 6
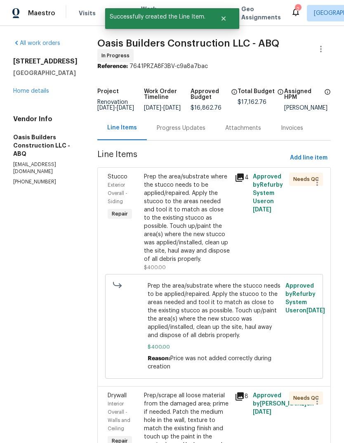
scroll to position [0, 0]
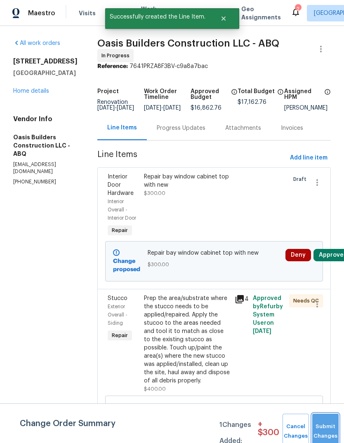
click at [321, 425] on button "Submit Changes" at bounding box center [325, 431] width 26 height 35
